Goal: Task Accomplishment & Management: Complete application form

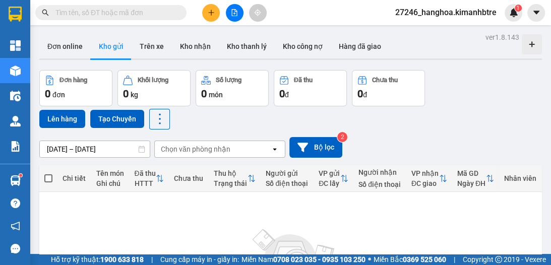
click at [210, 11] on icon "plus" at bounding box center [211, 12] width 7 height 7
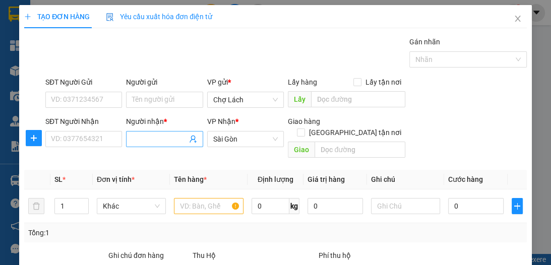
click at [152, 140] on input "Người nhận *" at bounding box center [159, 139] width 54 height 11
type input "LỢI"
click at [103, 137] on input "SĐT Người Nhận" at bounding box center [83, 139] width 77 height 16
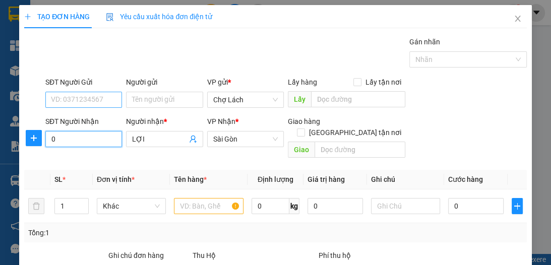
type input "0"
click at [90, 104] on input "SĐT Người Gửi" at bounding box center [83, 100] width 77 height 16
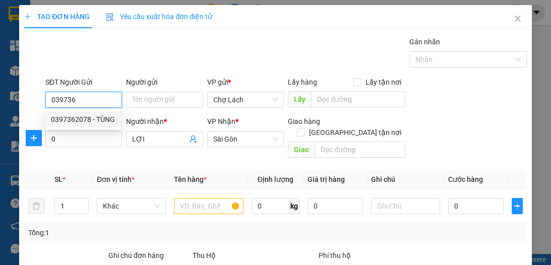
click at [88, 120] on div "0397362078 - TÙNG" at bounding box center [83, 119] width 64 height 11
type input "0397362078"
type input "TÙNG"
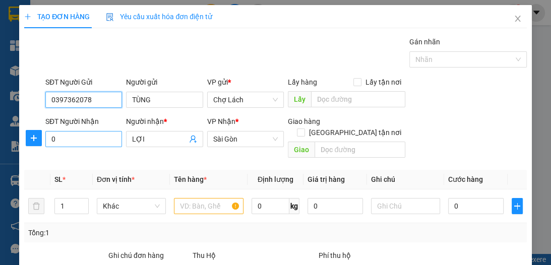
type input "0397362078"
click at [93, 138] on input "0" at bounding box center [83, 139] width 77 height 16
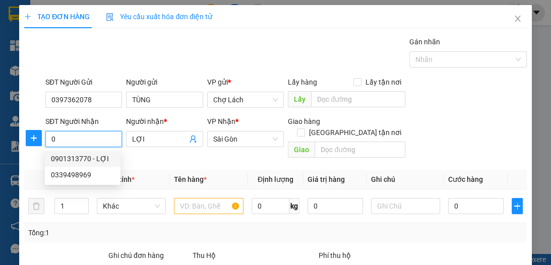
click at [99, 159] on div "0901313770 - LỢI" at bounding box center [83, 158] width 64 height 11
type input "0901313770"
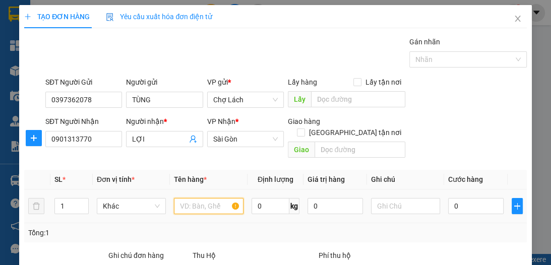
click at [186, 198] on input "text" at bounding box center [208, 206] width 69 height 16
type input "2T"
click at [85, 199] on span "Increase Value" at bounding box center [82, 203] width 11 height 9
type input "2"
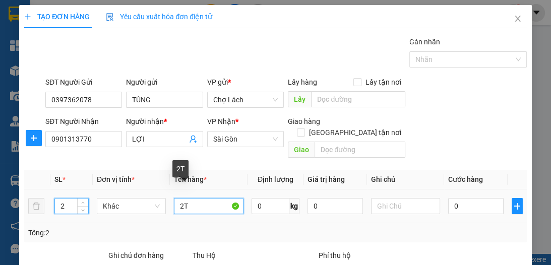
click at [210, 198] on input "2T" at bounding box center [208, 206] width 69 height 16
click at [202, 198] on input "2T" at bounding box center [208, 206] width 69 height 16
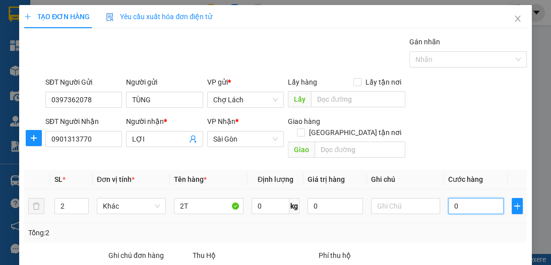
click at [463, 198] on input "0" at bounding box center [475, 206] width 55 height 16
type input "8"
type input "80"
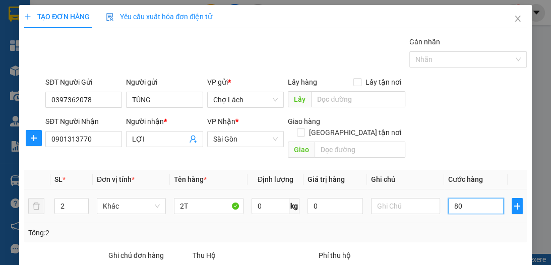
type input "80"
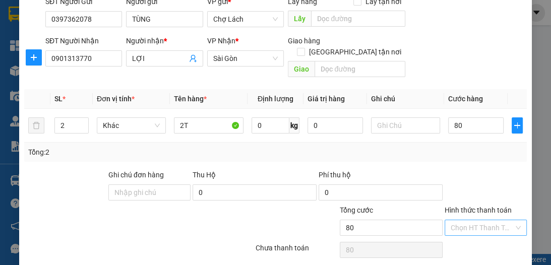
click at [474, 220] on input "Hình thức thanh toán" at bounding box center [482, 227] width 63 height 15
type input "80.000"
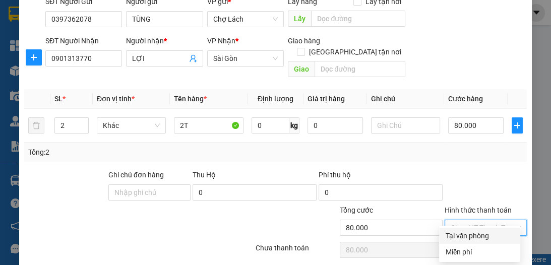
click at [472, 237] on div "Tại văn phòng" at bounding box center [479, 235] width 69 height 11
type input "0"
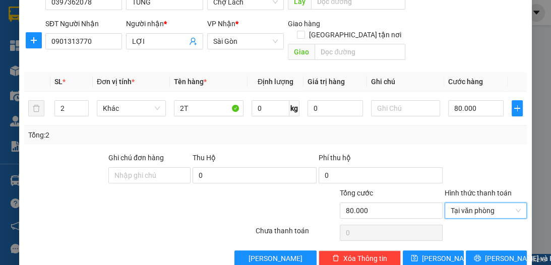
scroll to position [107, 0]
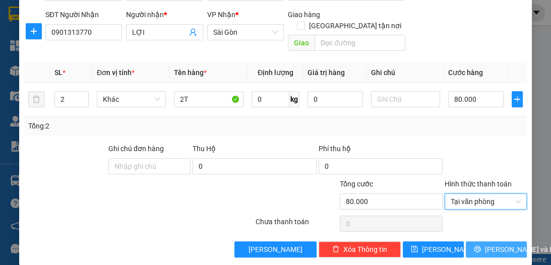
click at [486, 244] on span "[PERSON_NAME] và In" at bounding box center [520, 249] width 71 height 11
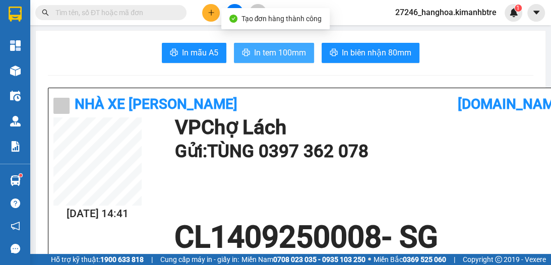
click at [284, 56] on span "In tem 100mm" at bounding box center [280, 52] width 52 height 13
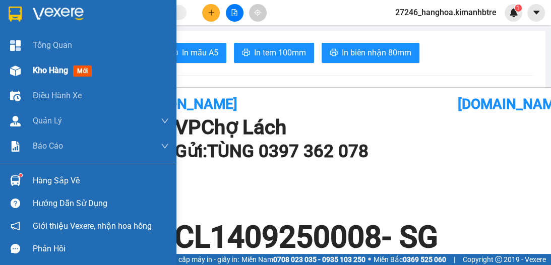
click at [35, 71] on span "Kho hàng" at bounding box center [50, 71] width 35 height 10
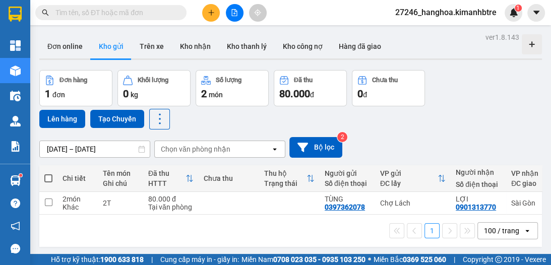
click at [90, 11] on input "text" at bounding box center [114, 12] width 119 height 11
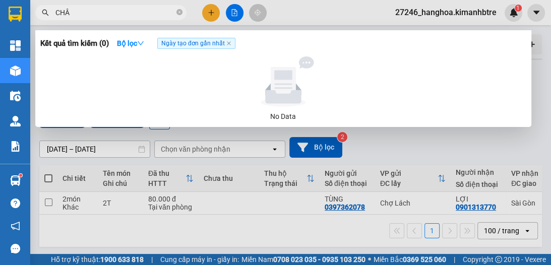
click at [85, 11] on input "CHÂ" at bounding box center [114, 12] width 119 height 11
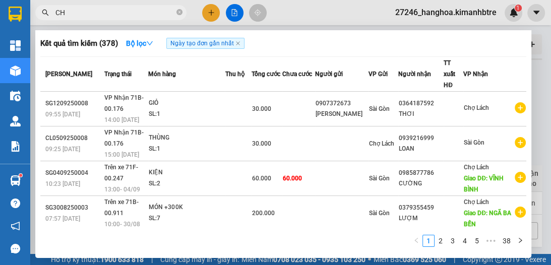
drag, startPoint x: 75, startPoint y: 8, endPoint x: 75, endPoint y: 14, distance: 5.5
click at [75, 10] on input "CH" at bounding box center [114, 12] width 119 height 11
type input "C"
